Goal: Information Seeking & Learning: Learn about a topic

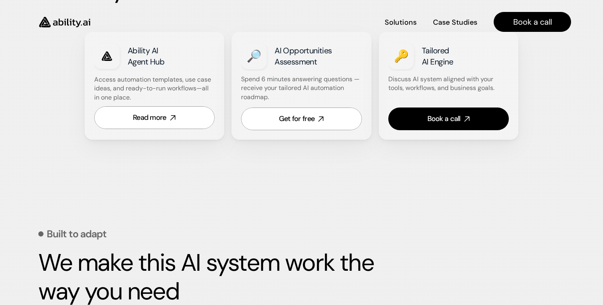
scroll to position [517, 0]
click at [172, 119] on icon at bounding box center [172, 117] width 9 height 9
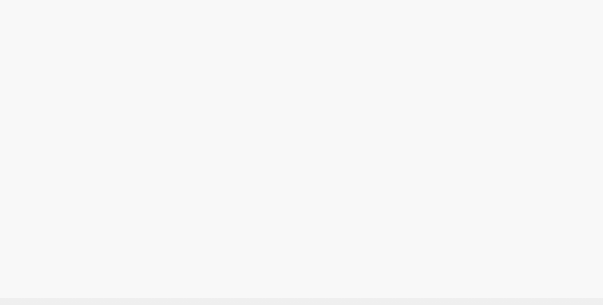
scroll to position [893, 0]
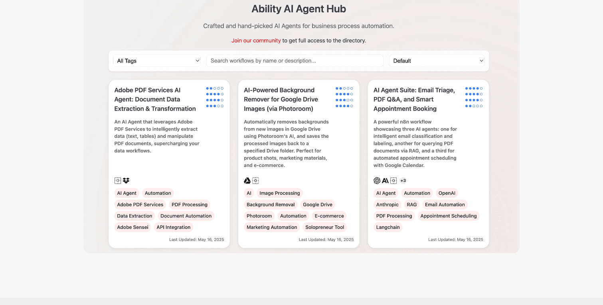
click at [197, 65] on img at bounding box center [301, 124] width 436 height 259
click at [198, 61] on img at bounding box center [301, 124] width 436 height 259
click at [186, 61] on img at bounding box center [301, 124] width 436 height 259
click at [232, 62] on img at bounding box center [301, 124] width 436 height 259
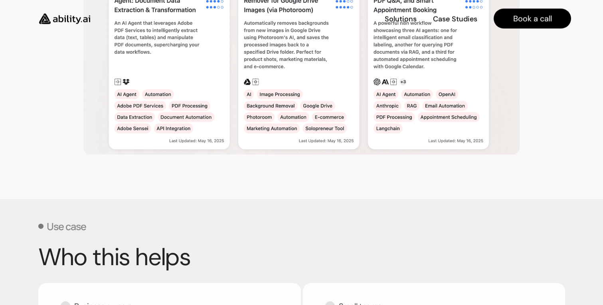
scroll to position [984, 0]
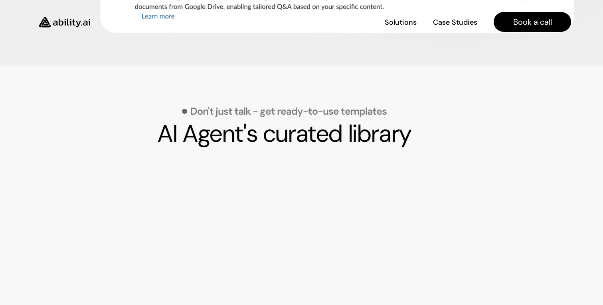
scroll to position [725, 0]
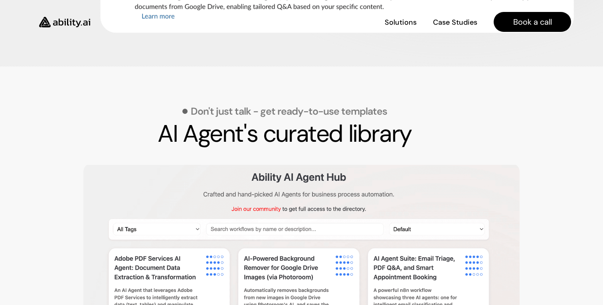
click at [196, 227] on img at bounding box center [301, 293] width 436 height 259
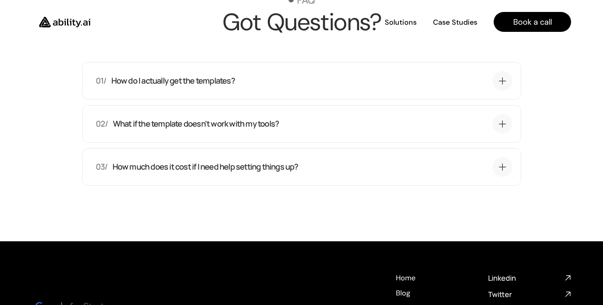
scroll to position [2147, 0]
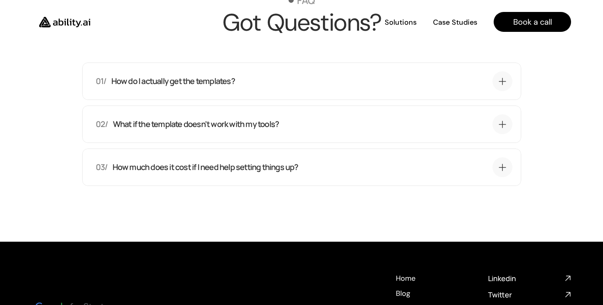
click at [230, 82] on p "How do I actually get the templates?" at bounding box center [173, 81] width 124 height 11
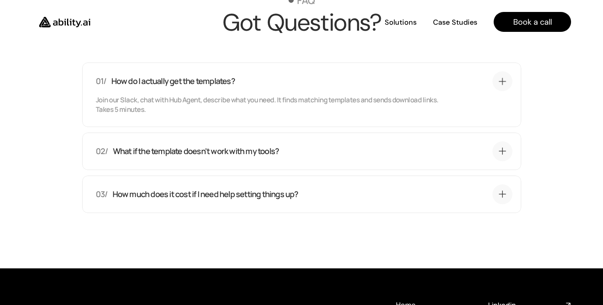
click at [230, 82] on p "How do I actually get the templates?" at bounding box center [173, 81] width 124 height 11
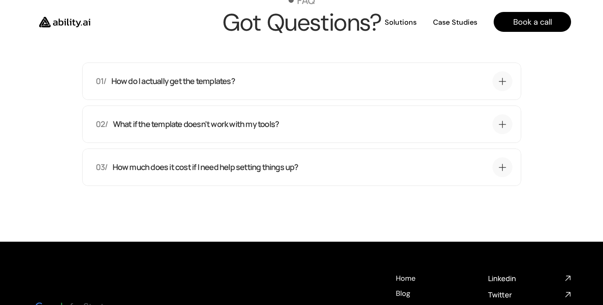
click at [243, 120] on p "What if the template doesn't work with my tools?" at bounding box center [195, 124] width 166 height 11
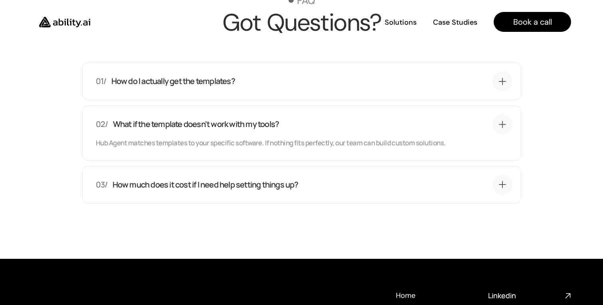
click at [243, 120] on p "What if the template doesn't work with my tools?" at bounding box center [195, 124] width 166 height 11
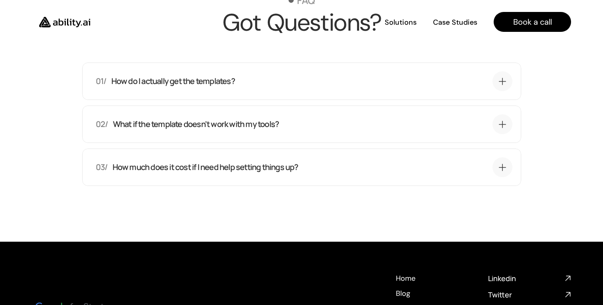
click at [268, 158] on div "03/ How much does it cost if I need help setting things up?" at bounding box center [304, 168] width 416 height 20
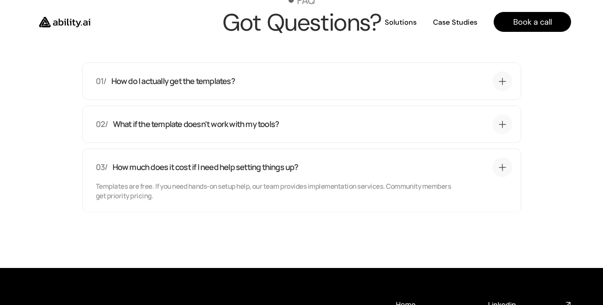
click at [268, 158] on div "03/ How much does it cost if I need help setting things up?" at bounding box center [304, 168] width 416 height 20
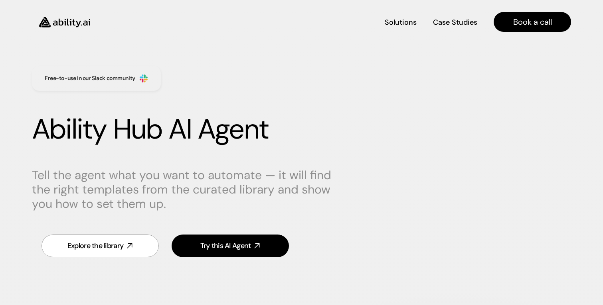
scroll to position [0, 0]
click at [83, 26] on img at bounding box center [64, 22] width 65 height 25
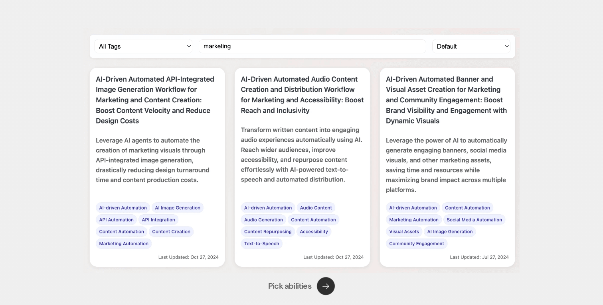
scroll to position [1254, 0]
click at [468, 49] on img at bounding box center [301, 151] width 439 height 246
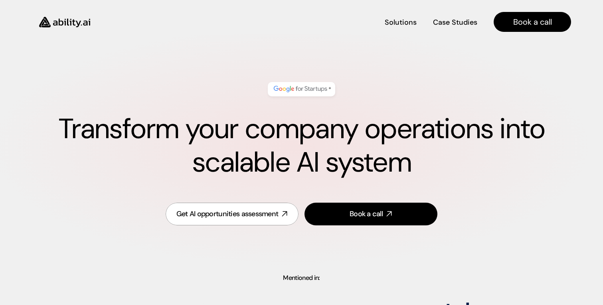
scroll to position [0, 0]
